Goal: Task Accomplishment & Management: Use online tool/utility

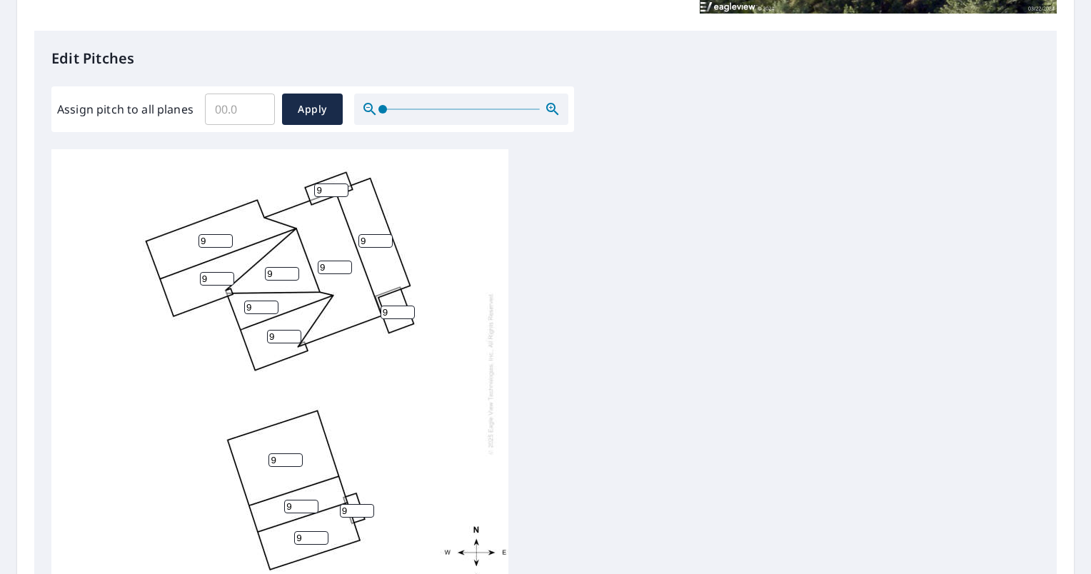
scroll to position [357, 0]
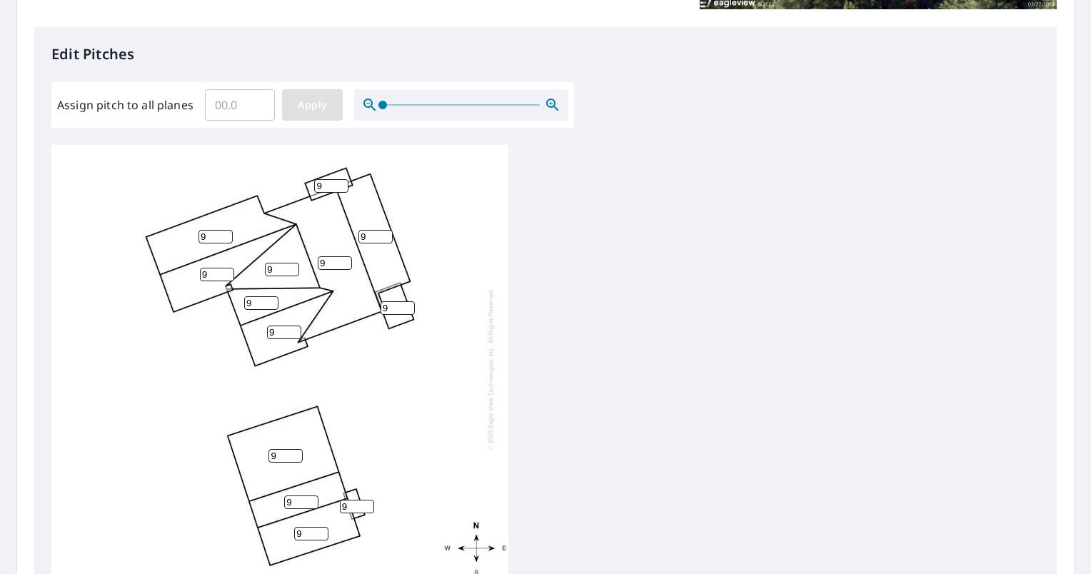
click at [316, 109] on span "Apply" at bounding box center [312, 105] width 38 height 18
drag, startPoint x: 222, startPoint y: 106, endPoint x: 237, endPoint y: 106, distance: 15.0
click at [226, 106] on input "Assign pitch to all planes" at bounding box center [240, 105] width 70 height 40
type input "9"
click at [292, 116] on button "Apply" at bounding box center [312, 104] width 61 height 31
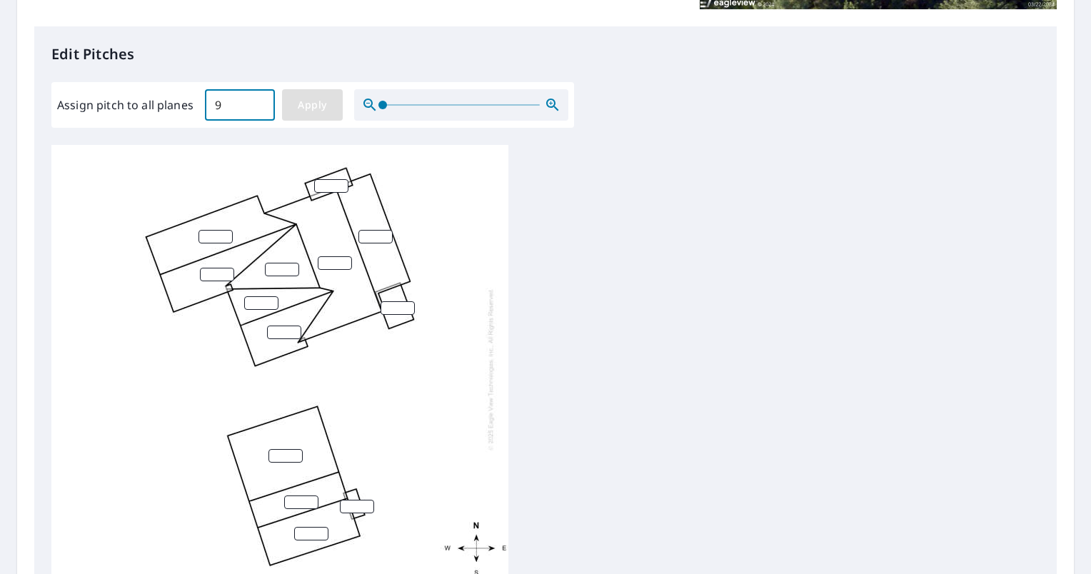
type input "9"
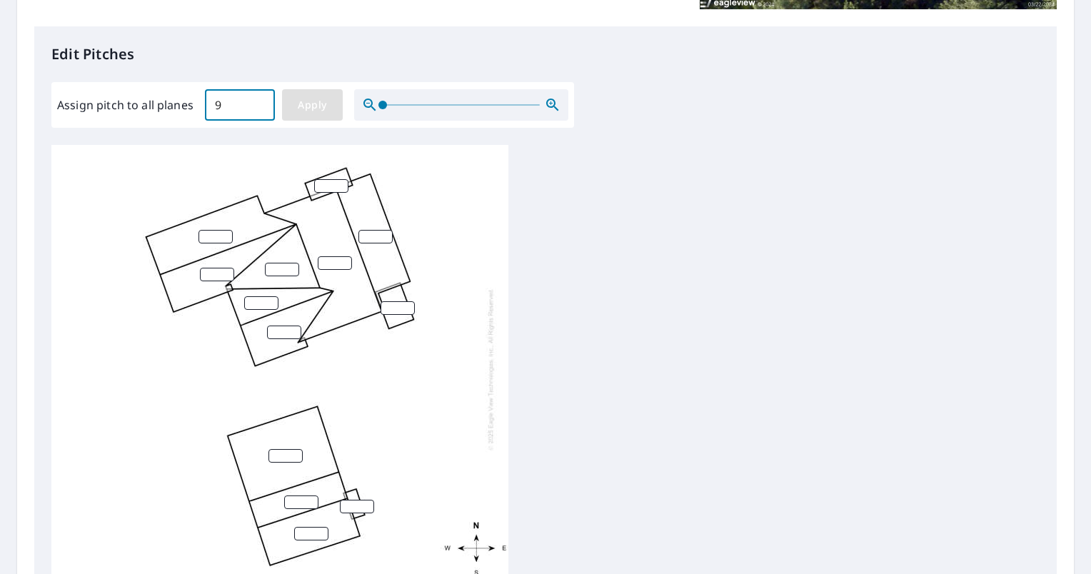
type input "9"
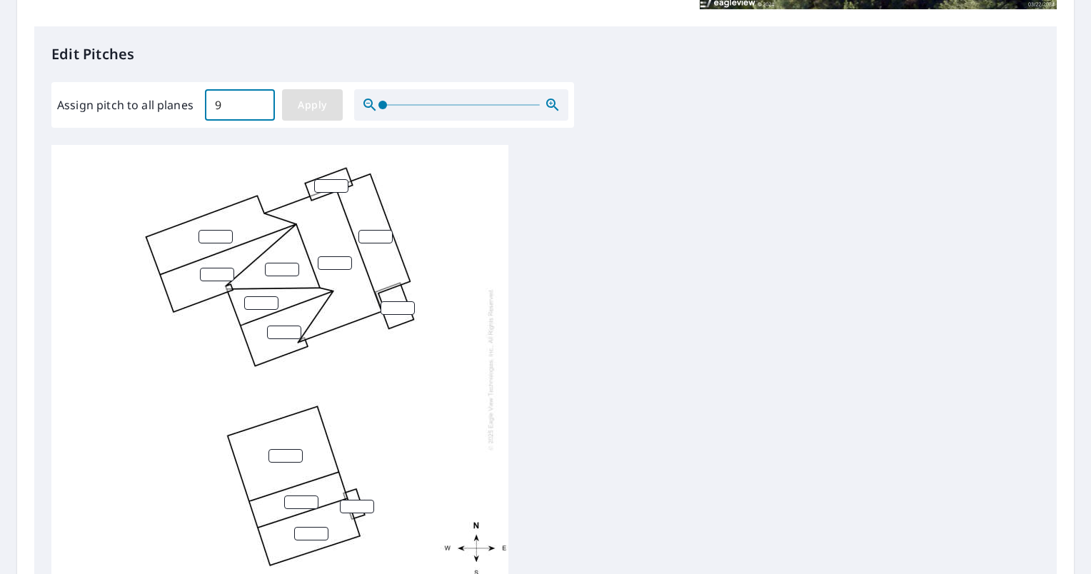
type input "9"
click at [503, 317] on div "9 9 9 9 9 9 9 9 9 9 9 9 9" at bounding box center [279, 369] width 457 height 448
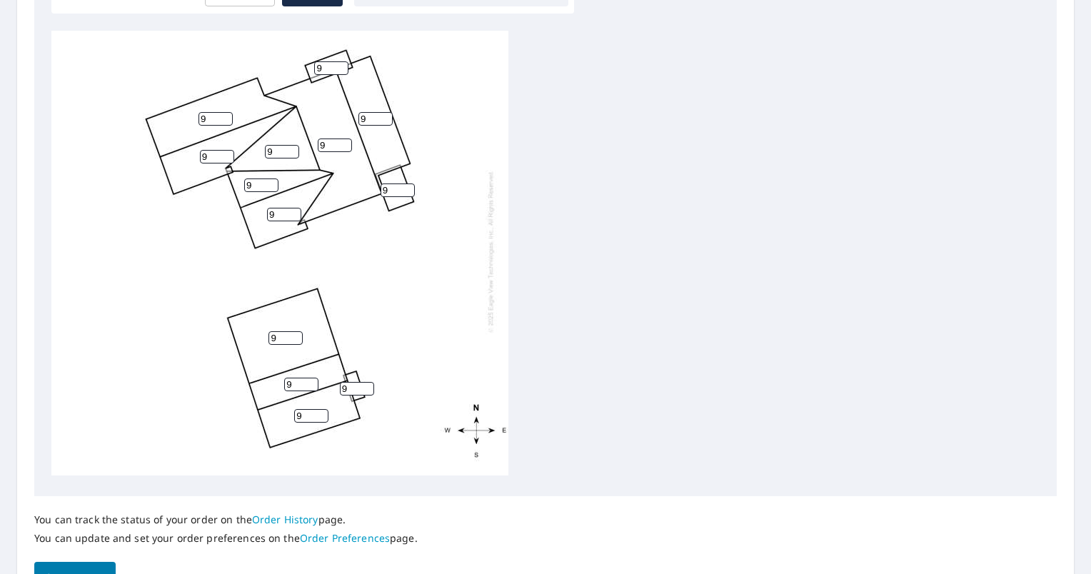
scroll to position [555, 0]
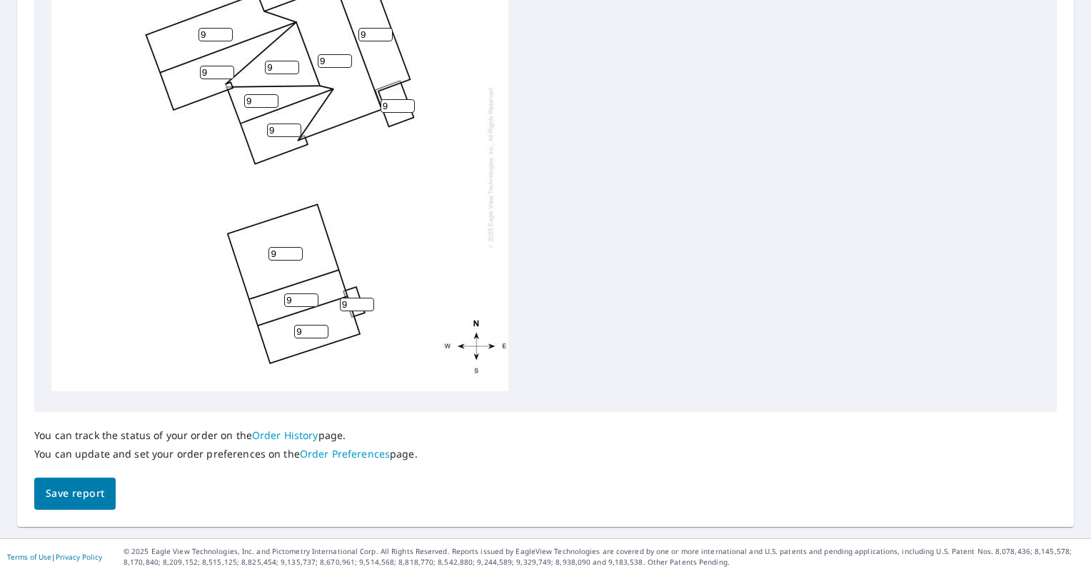
click at [99, 495] on span "Save report" at bounding box center [75, 494] width 59 height 18
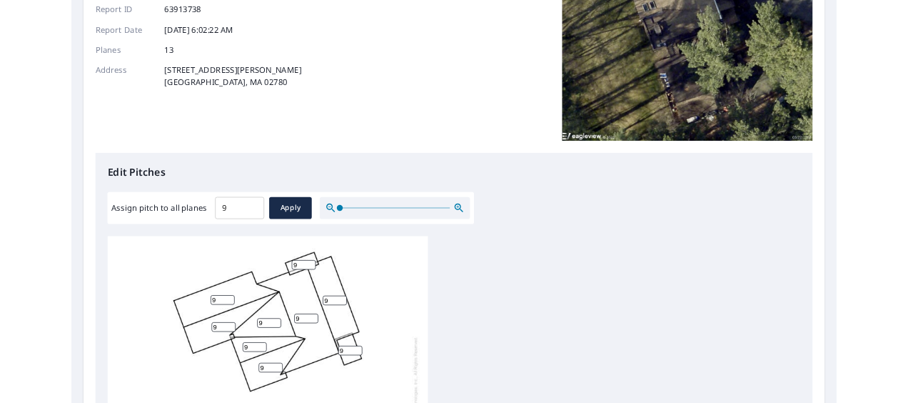
scroll to position [0, 0]
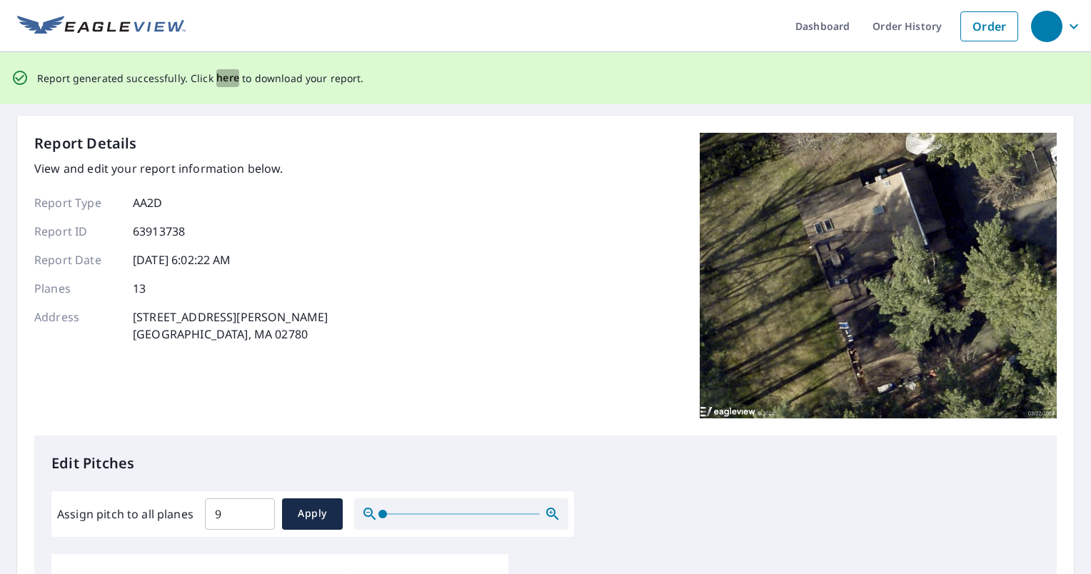
click at [223, 79] on span "here" at bounding box center [228, 78] width 24 height 18
